Goal: Task Accomplishment & Management: Manage account settings

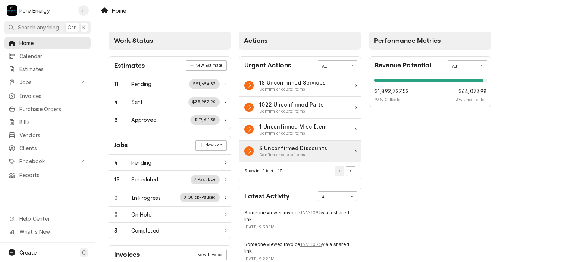
scroll to position [75, 0]
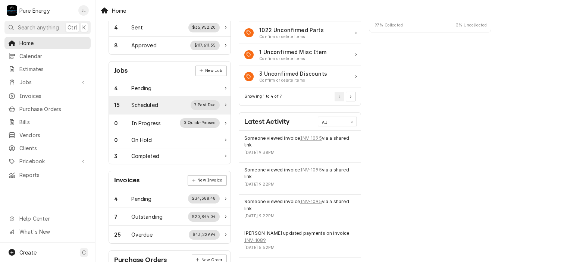
click at [143, 108] on div "15 Scheduled 7 Past Due" at bounding box center [167, 105] width 106 height 10
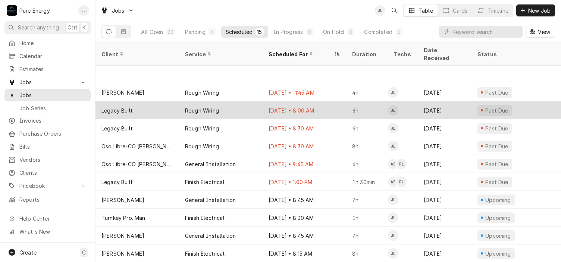
scroll to position [37, 0]
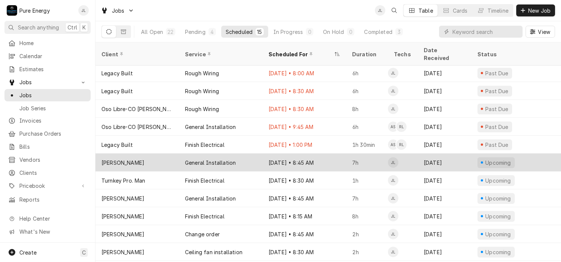
click at [329, 156] on div "Sep 30 • 8:45 AM" at bounding box center [305, 163] width 84 height 18
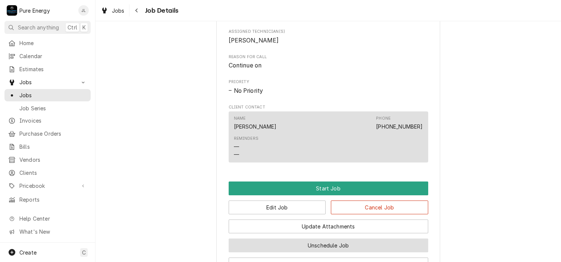
scroll to position [402, 0]
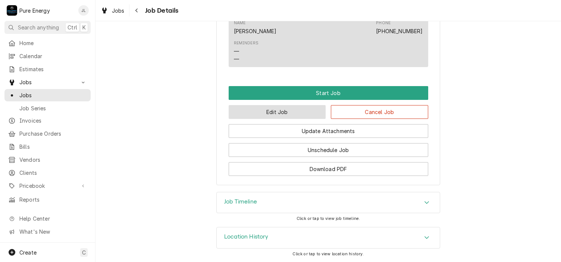
click at [278, 112] on button "Edit Job" at bounding box center [277, 112] width 97 height 14
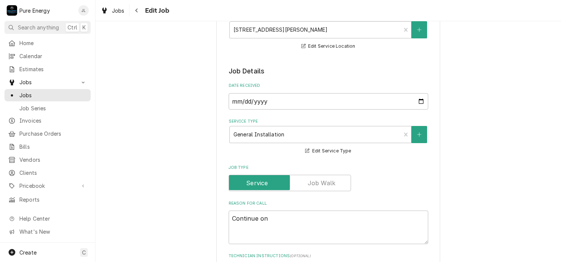
scroll to position [187, 0]
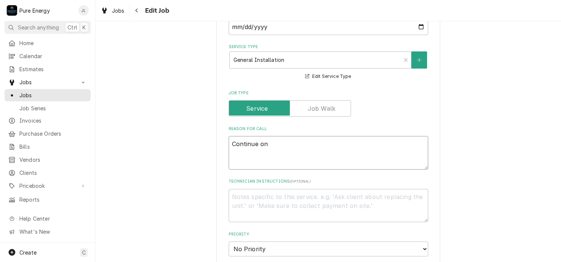
click at [270, 146] on textarea "Continue on" at bounding box center [329, 153] width 200 height 34
type textarea "x"
type textarea "Continue on"
type textarea "x"
type textarea "Continue on s"
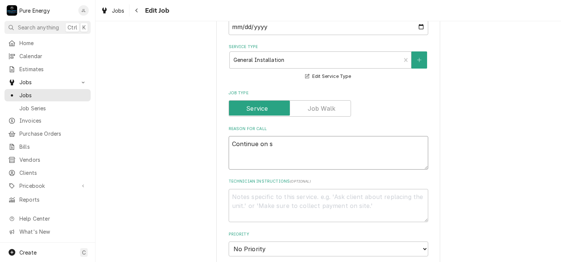
type textarea "x"
type textarea "Continue on se"
type textarea "x"
type textarea "Continue on set"
type textarea "x"
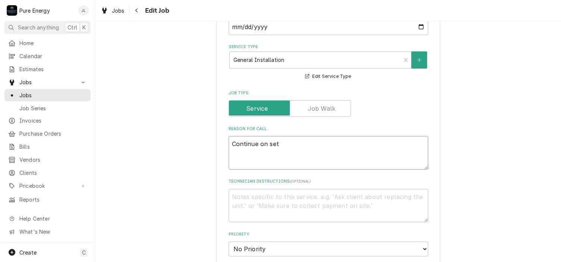
type textarea "Continue on sett"
type textarea "x"
type textarea "Continue on settu"
type textarea "x"
type textarea "Continue on sett"
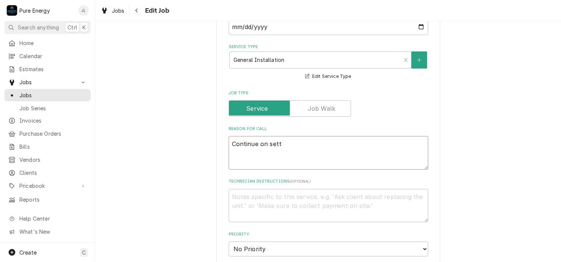
type textarea "x"
type textarea "Continue on setti"
type textarea "x"
type textarea "Continue on settin"
type textarea "x"
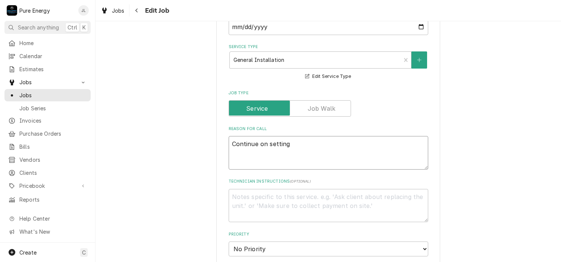
type textarea "Continue on setting"
type textarea "x"
type textarea "Continue on setting u"
type textarea "x"
type textarea "Continue on setting up"
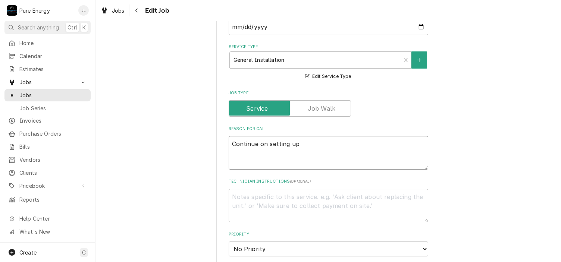
type textarea "x"
type textarea "Continue on setting up"
type textarea "x"
type textarea "Continue on setting up th"
type textarea "x"
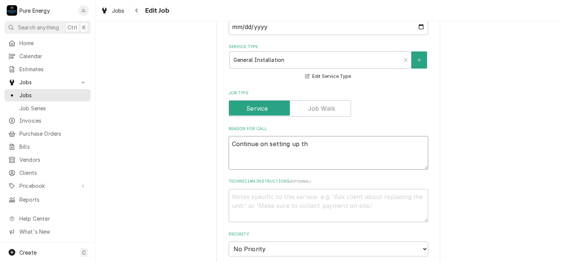
type textarea "Continue on setting up the"
type textarea "x"
type textarea "Continue on setting up the"
type textarea "x"
type textarea "Continue on setting up the l"
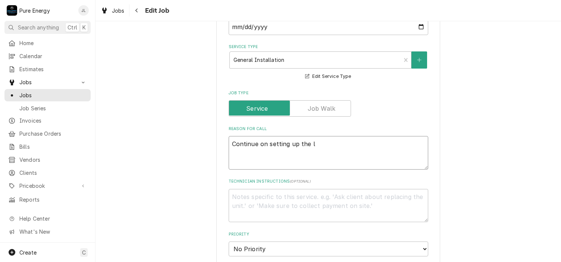
type textarea "x"
type textarea "Continue on setting up the li"
type textarea "x"
type textarea "Continue on setting up the ligh"
type textarea "x"
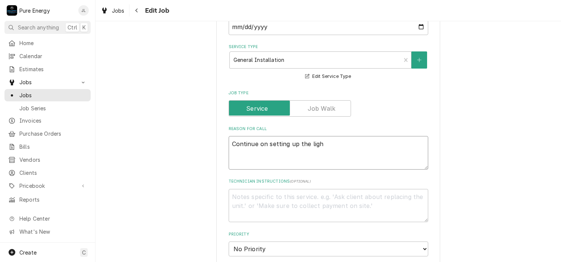
type textarea "Continue on setting up the light"
type textarea "x"
type textarea "Continue on setting up the lights"
type textarea "x"
type textarea "Continue on setting up the lights"
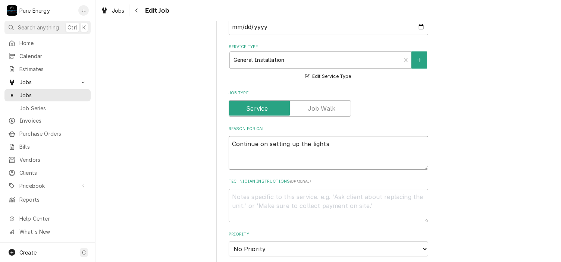
type textarea "x"
type textarea "Continue on setting up the lights i"
type textarea "x"
type textarea "Continue on setting up the lights in"
type textarea "x"
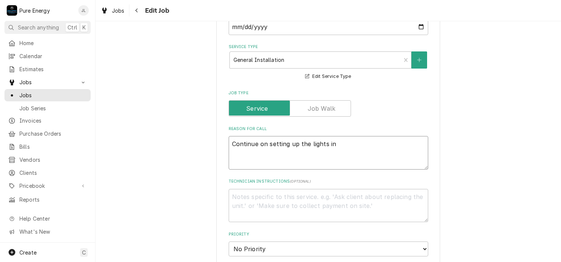
type textarea "Continue on setting up the lights in"
type textarea "x"
type textarea "Continue on setting up the lights in t"
type textarea "x"
type textarea "Continue on setting up the lights in th"
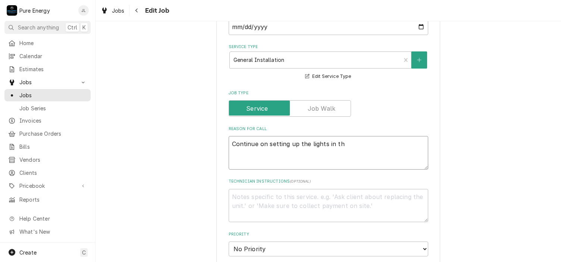
type textarea "x"
type textarea "Continue on setting up the lights in the"
type textarea "x"
type textarea "Continue on setting up the lights in the"
type textarea "x"
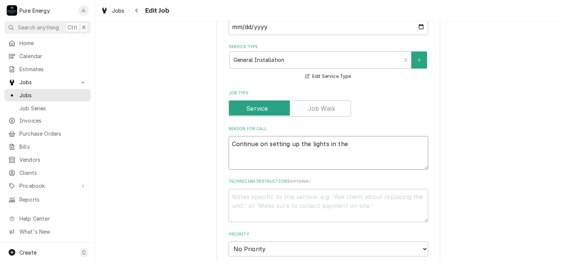
type textarea "Continue on setting up the lights in the g"
type textarea "x"
type textarea "Continue on setting up the lights in the ga"
type textarea "x"
type textarea "Continue on setting up the lights in the gar"
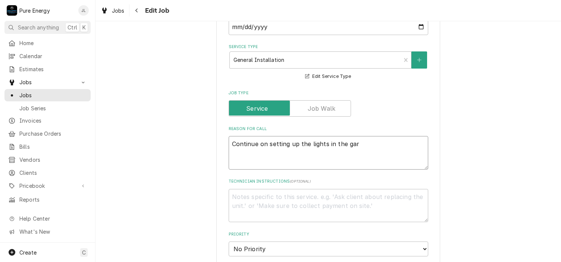
type textarea "x"
type textarea "Continue on setting up the lights in the gara"
type textarea "x"
type textarea "Continue on setting up the lights in the garag"
type textarea "x"
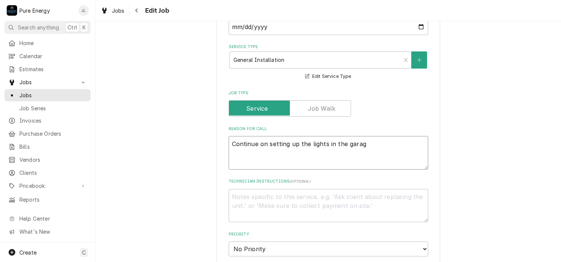
type textarea "Continue on setting up the lights in the garage"
type textarea "x"
type textarea "Continue on setting up the lights in the garage"
type textarea "x"
type textarea "Continue on setting up the lights in the garage an"
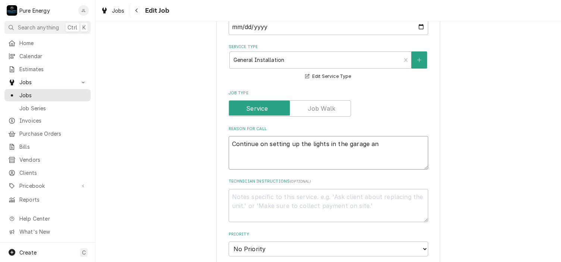
type textarea "x"
type textarea "Continue on setting up the lights in the garage and"
type textarea "x"
type textarea "Continue on setting up the lights in the garage and"
type textarea "x"
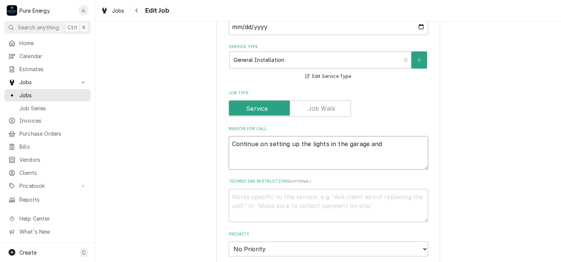
type textarea "Continue on setting up the lights in the garage and t"
type textarea "x"
type textarea "Continue on setting up the lights in the garage and th"
type textarea "x"
type textarea "Continue on setting up the lights in the garage and the"
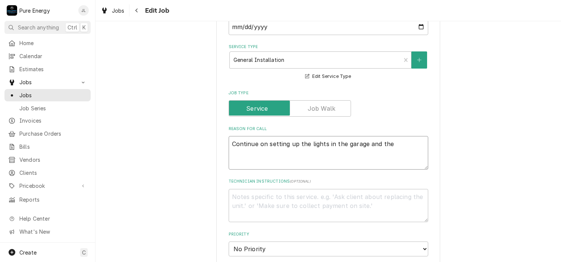
type textarea "x"
type textarea "Continue on setting up the lights in the garage and the"
type textarea "x"
type textarea "Continue on setting up the lights in the garage and the o"
type textarea "x"
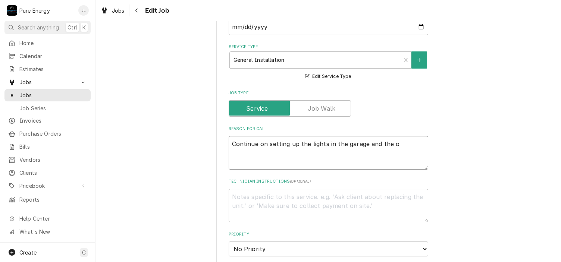
type textarea "Continue on setting up the lights in the garage and the ou"
type textarea "x"
type textarea "Continue on setting up the lights in the garage and the out"
type textarea "x"
type textarea "Continue on setting up the lights in the garage and the outl"
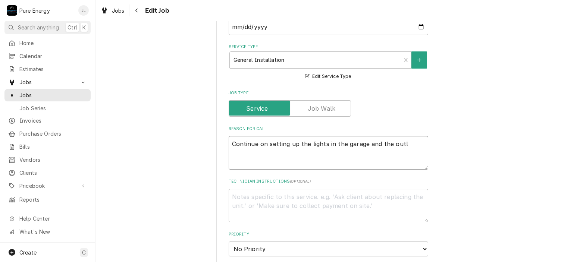
type textarea "x"
type textarea "Continue on setting up the lights in the garage and the outle"
type textarea "x"
type textarea "Continue on setting up the lights in the garage and the outlet"
type textarea "x"
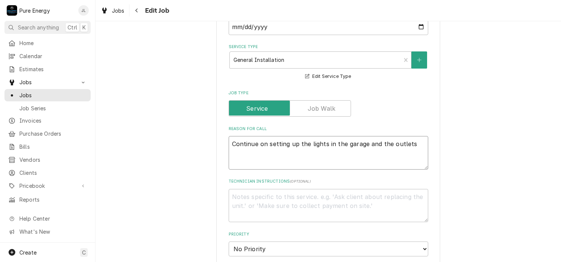
type textarea "Continue on setting up the lights in the garage and the outlets."
type textarea "x"
type textarea "Continue on setting up the lights in the garage and the outlets."
type textarea "x"
type textarea "Continue on setting up the lights in the garage and the outlets."
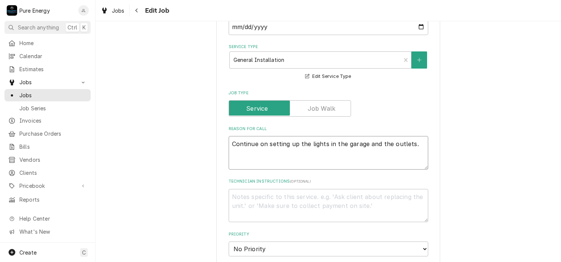
type textarea "x"
type textarea "Continue on setting up the lights in the garage and the outlets."
type textarea "x"
type textarea "Continue on setting up the lights in the garage and the outlets."
type textarea "x"
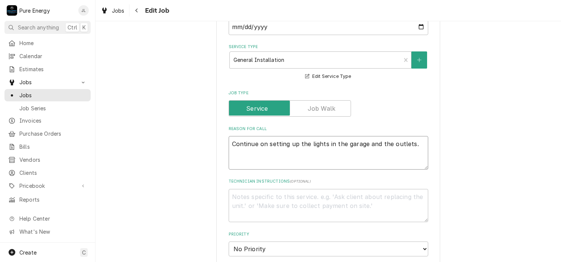
type textarea "Continue on setting up the lights in the garage and the outlets. D"
type textarea "x"
type textarea "Continue on setting up the lights in the garage and the outlets. Do"
type textarea "x"
type textarea "Continue on setting up the lights in the garage and the outlets. Do"
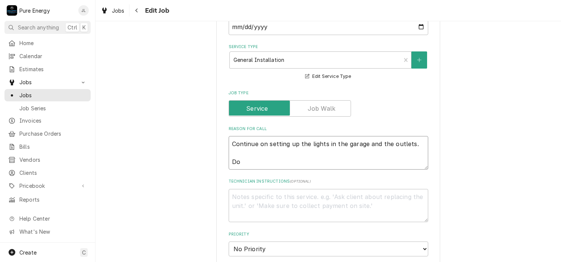
type textarea "x"
type textarea "Continue on setting up the lights in the garage and the outlets. Do th"
type textarea "x"
type textarea "Continue on setting up the lights in the garage and the outlets. Do the"
type textarea "x"
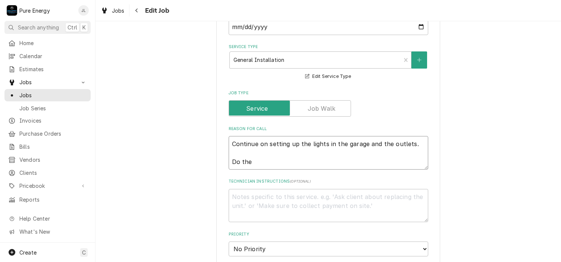
type textarea "Continue on setting up the lights in the garage and the outlets. Do the"
type textarea "x"
type textarea "Continue on setting up the lights in the garage and the outlets. Do the l"
type textarea "x"
type textarea "Continue on setting up the lights in the garage and the outlets. Do the li"
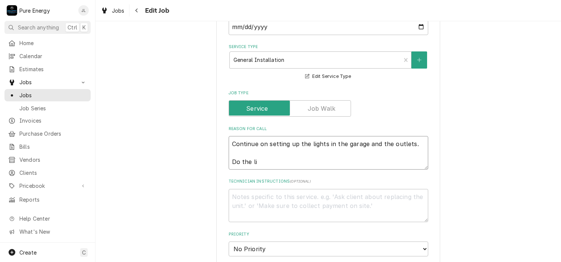
type textarea "x"
type textarea "Continue on setting up the lights in the garage and the outlets. Do the ligh"
type textarea "x"
type textarea "Continue on setting up the lights in the garage and the outlets. Do the light"
type textarea "x"
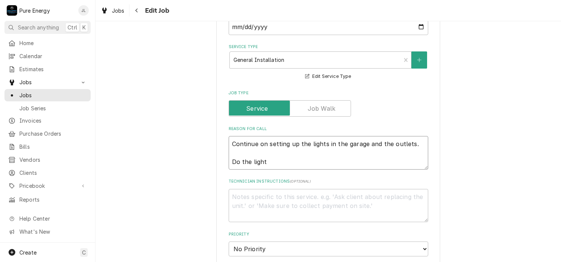
type textarea "Continue on setting up the lights in the garage and the outlets. Do the lights"
type textarea "x"
type textarea "Continue on setting up the lights in the garage and the outlets. Do the lights"
type textarea "x"
type textarea "Continue on setting up the lights in the garage and the outlets. Do the lights i"
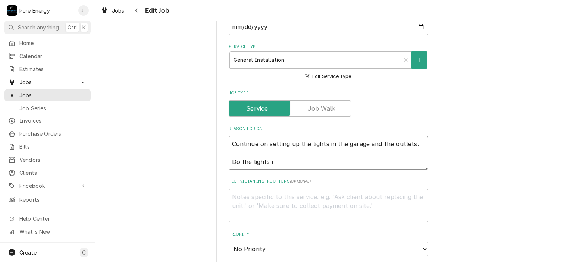
type textarea "x"
type textarea "Continue on setting up the lights in the garage and the outlets. Do the lights …"
type textarea "x"
type textarea "Continue on setting up the lights in the garage and the outlets. Do the lights …"
type textarea "x"
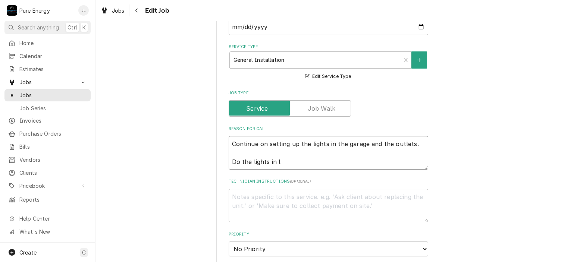
type textarea "Continue on setting up the lights in the garage and the outlets. Do the lights …"
type textarea "x"
type textarea "Continue on setting up the lights in the garage and the outlets. Do the lights …"
type textarea "x"
type textarea "Continue on setting up the lights in the garage and the outlets. Do the lights …"
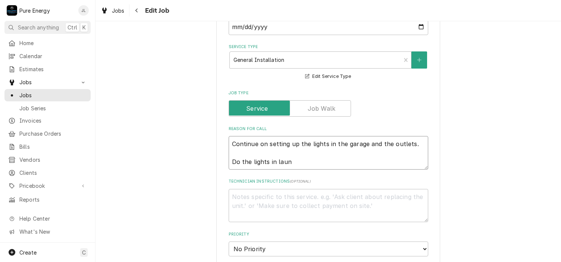
type textarea "x"
type textarea "Continue on setting up the lights in the garage and the outlets. Do the lights …"
type textarea "x"
type textarea "Continue on setting up the lights in the garage and the outlets. Do the lights …"
type textarea "x"
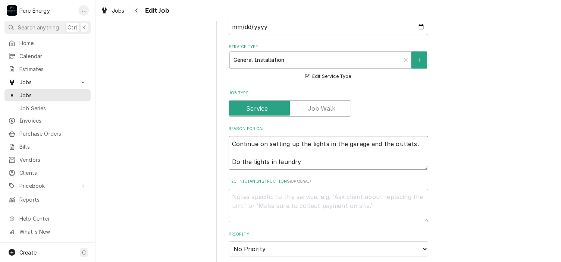
type textarea "Continue on setting up the lights in the garage and the outlets. Do the lights …"
type textarea "x"
type textarea "Continue on setting up the lights in the garage and the outlets. Do the lights …"
type textarea "x"
type textarea "Continue on setting up the lights in the garage and the outlets. Do the lights …"
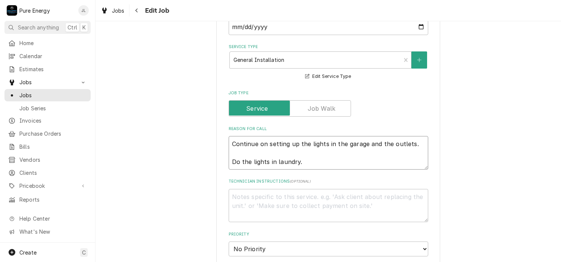
type textarea "x"
type textarea "Continue on setting up the lights in the garage and the outlets. Do the lights …"
type textarea "x"
type textarea "Continue on setting up the lights in the garage and the outlets. Do the lights …"
type textarea "x"
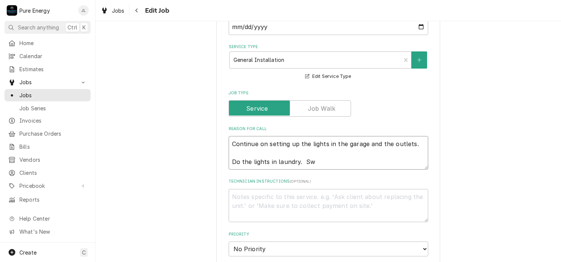
type textarea "Continue on setting up the lights in the garage and the outlets. Do the lights …"
type textarea "x"
type textarea "Continue on setting up the lights in the garage and the outlets. Do the lights …"
type textarea "x"
type textarea "Continue on setting up the lights in the garage and the outlets. Do the lights …"
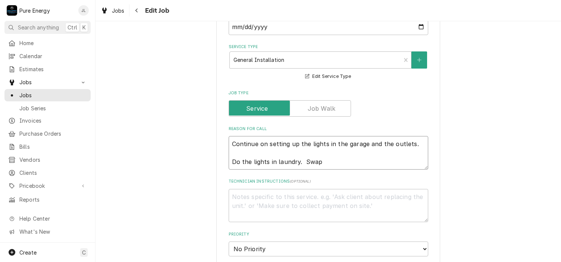
type textarea "x"
type textarea "Continue on setting up the lights in the garage and the outlets. Do the lights …"
type textarea "x"
type textarea "Continue on setting up the lights in the garage and the outlets. Do the lights …"
type textarea "x"
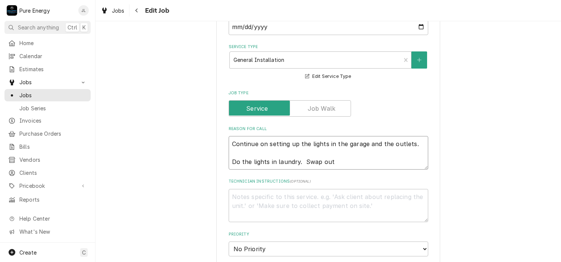
type textarea "Continue on setting up the lights in the garage and the outlets. Do the lights …"
type textarea "x"
type textarea "Continue on setting up the lights in the garage and the outlets. Do the lights …"
type textarea "x"
type textarea "Continue on setting up the lights in the garage and the outlets. Do the lights …"
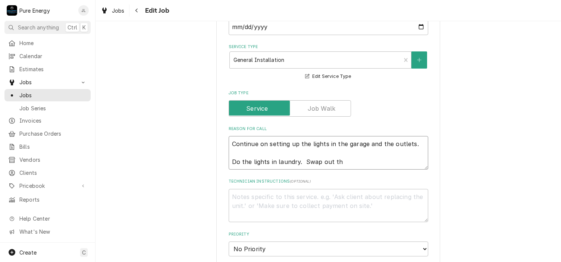
type textarea "x"
type textarea "Continue on setting up the lights in the garage and the outlets. Do the lights …"
type textarea "x"
type textarea "Continue on setting up the lights in the garage and the outlets. Do the lights …"
type textarea "x"
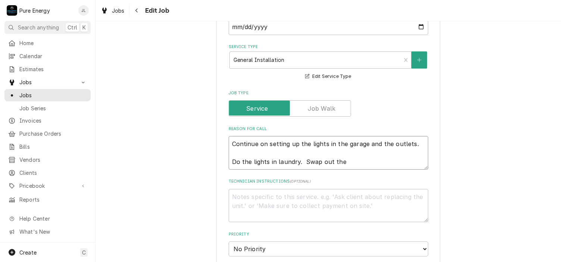
type textarea "Continue on setting up the lights in the garage and the outlets. Do the lights …"
type textarea "x"
type textarea "Continue on setting up the lights in the garage and the outlets. Do the lights …"
type textarea "x"
type textarea "Continue on setting up the lights in the garage and the outlets. Do the lights …"
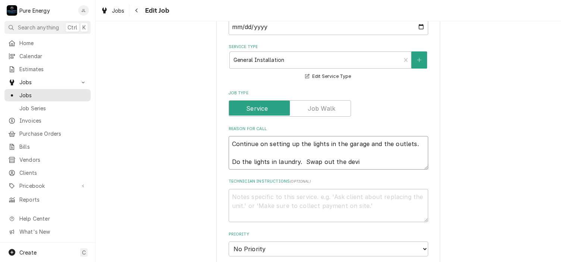
type textarea "x"
type textarea "Continue on setting up the lights in the garage and the outlets. Do the lights …"
type textarea "x"
type textarea "Continue on setting up the lights in the garage and the outlets. Do the lights …"
type textarea "x"
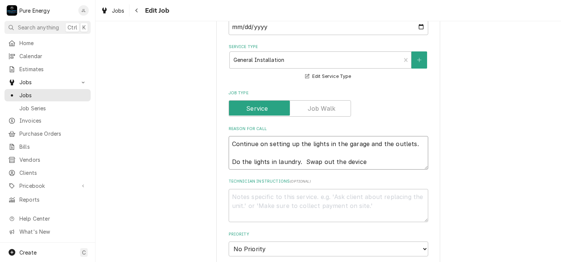
type textarea "Continue on setting up the lights in the garage and the outlets. Do the lights …"
type textarea "x"
type textarea "Continue on setting up the lights in the garage and the outlets. Do the lights …"
type textarea "x"
type textarea "Continue on setting up the lights in the garage and the outlets. Do the lights …"
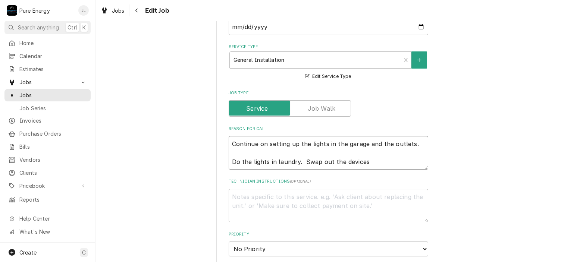
type textarea "x"
type textarea "Continue on setting up the lights in the garage and the outlets. Do the lights …"
type textarea "x"
type textarea "Continue on setting up the lights in the garage and the outlets. Do the lights …"
type textarea "x"
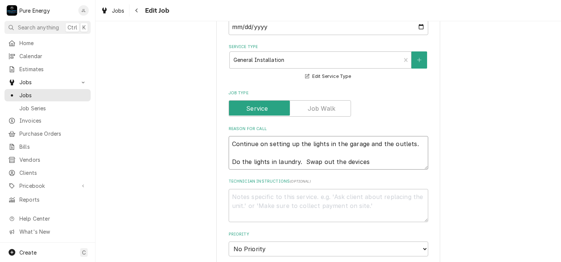
type textarea "Continue on setting up the lights in the garage and the outlets. Do the lights …"
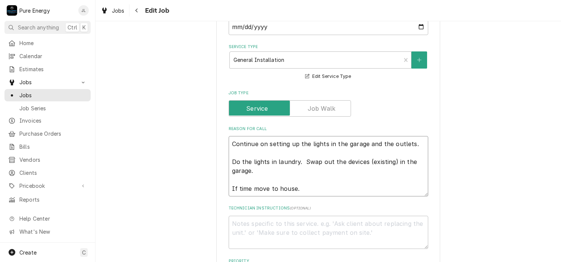
click at [229, 144] on textarea "Continue on setting up the lights in the garage and the outlets. Do the lights …" at bounding box center [329, 166] width 200 height 60
click at [234, 139] on textarea "Continue on setting up the lights in the garage and the outlets. Do the lights …" at bounding box center [329, 175] width 200 height 78
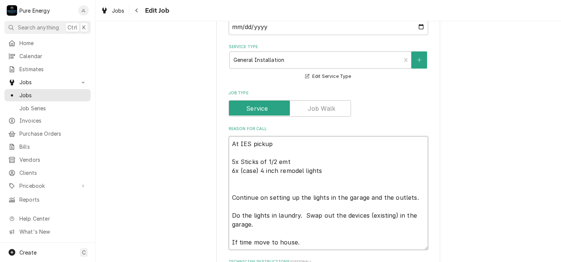
click at [229, 143] on textarea "At IES pickup 5x Sticks of 1/2 emt 6x (case) 4 inch remodel lights Continue on …" at bounding box center [329, 193] width 200 height 114
click at [229, 143] on textarea "At IES pickup 5x Sticks of 1/2 emt 6x (case) 4 inch remodel lights Continue on …" at bounding box center [329, 202] width 200 height 132
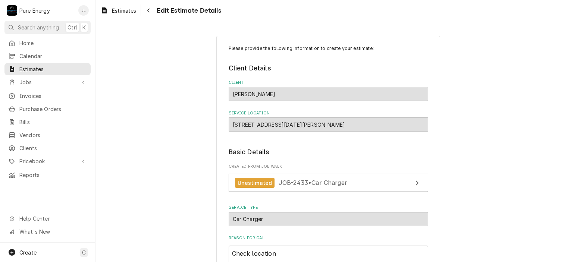
scroll to position [37, 0]
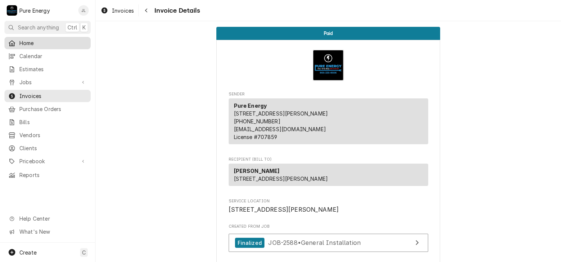
click at [62, 41] on span "Home" at bounding box center [53, 43] width 68 height 8
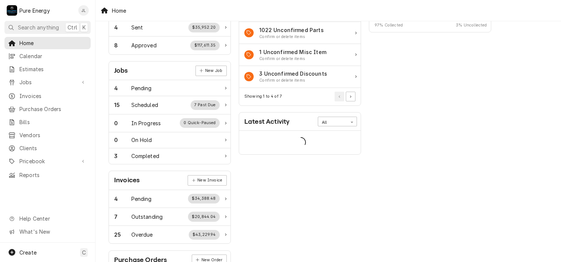
scroll to position [112, 0]
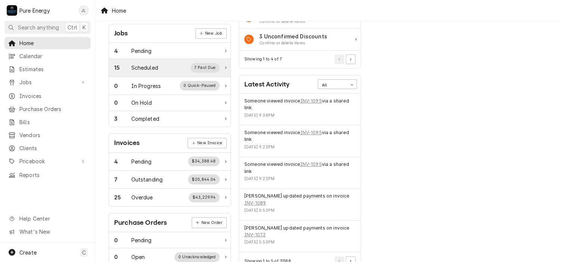
click at [152, 67] on div "Scheduled" at bounding box center [144, 68] width 27 height 8
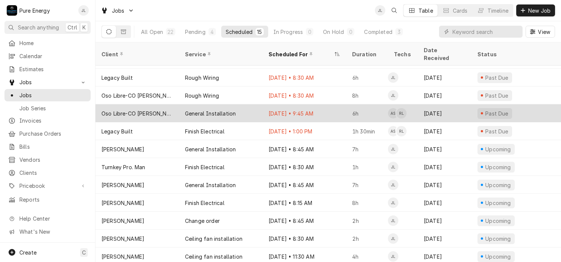
scroll to position [69, 0]
